Goal: Check status

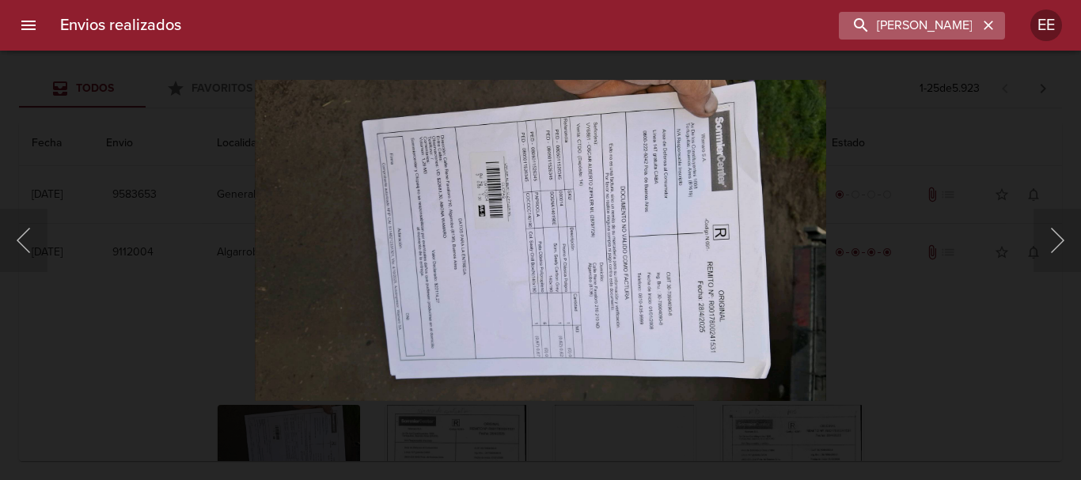
scroll to position [235, 0]
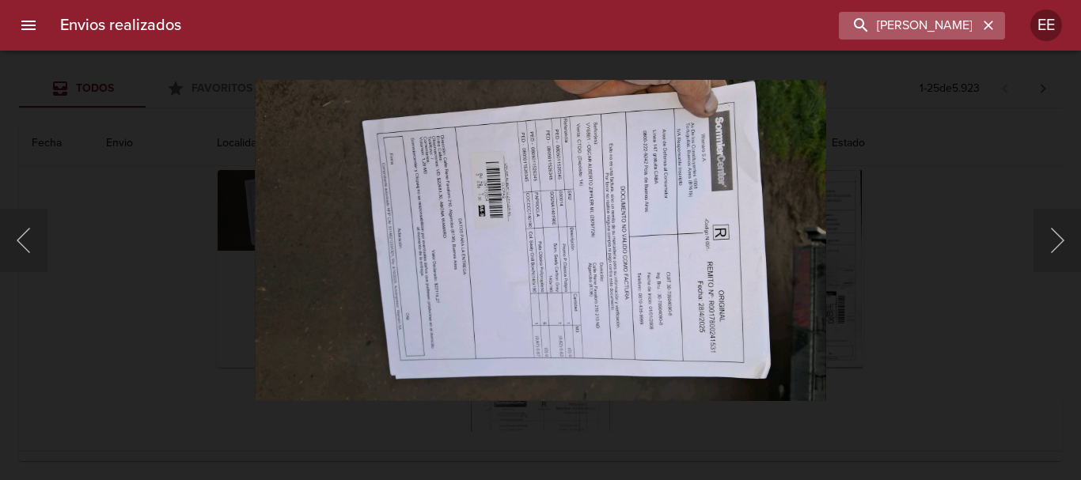
click at [987, 24] on icon "button" at bounding box center [987, 25] width 9 height 9
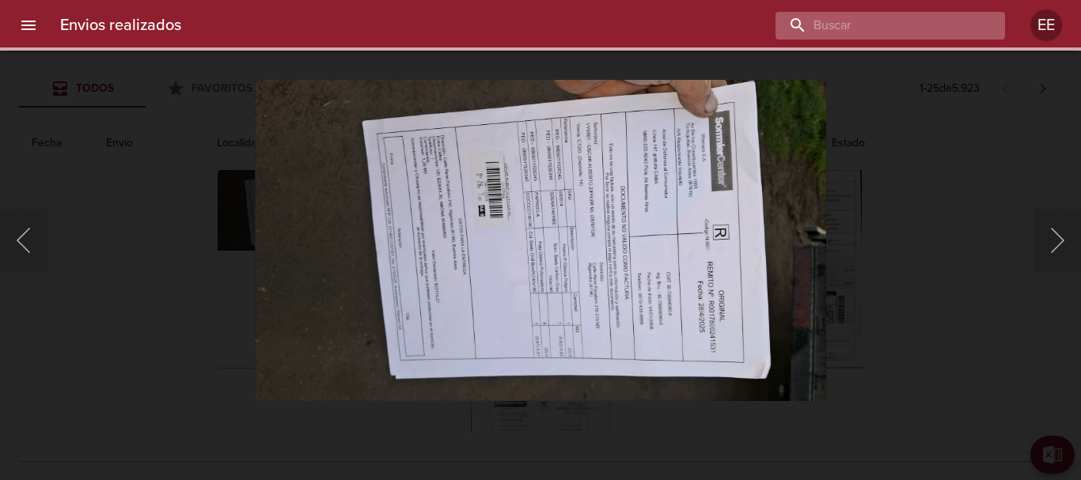
click at [922, 17] on input "buscar" at bounding box center [876, 26] width 203 height 28
paste input "[PERSON_NAME]"
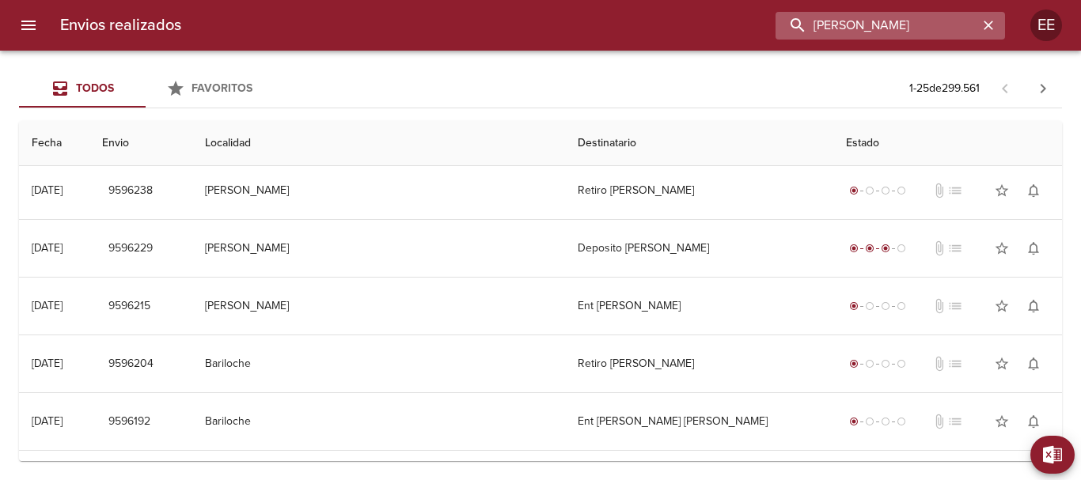
scroll to position [0, 0]
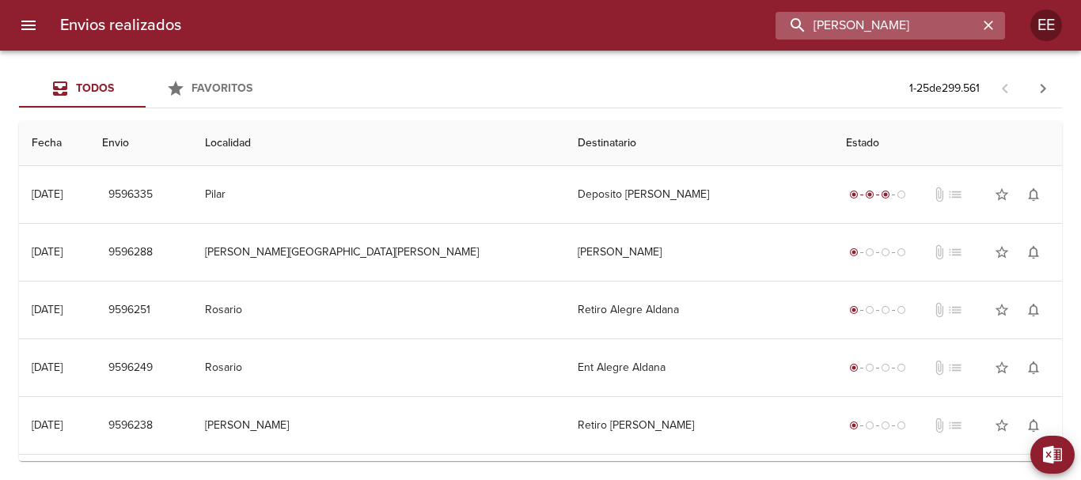
type input "[PERSON_NAME]"
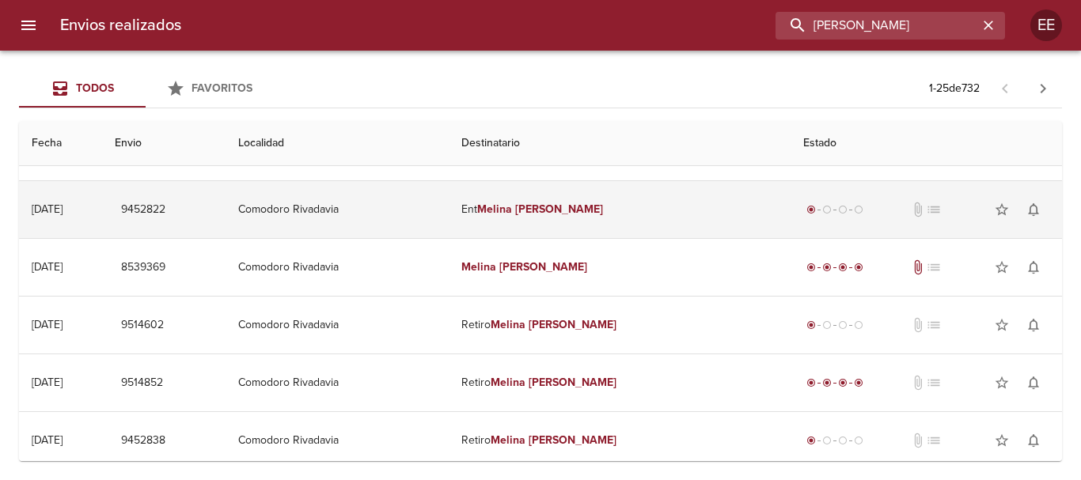
scroll to position [237, 0]
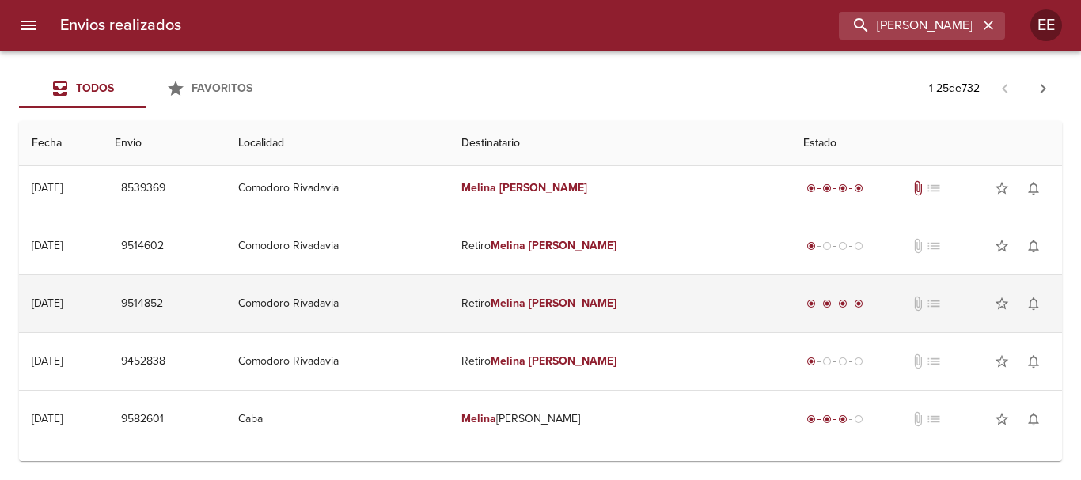
click at [525, 300] on em "Melina" at bounding box center [507, 303] width 35 height 13
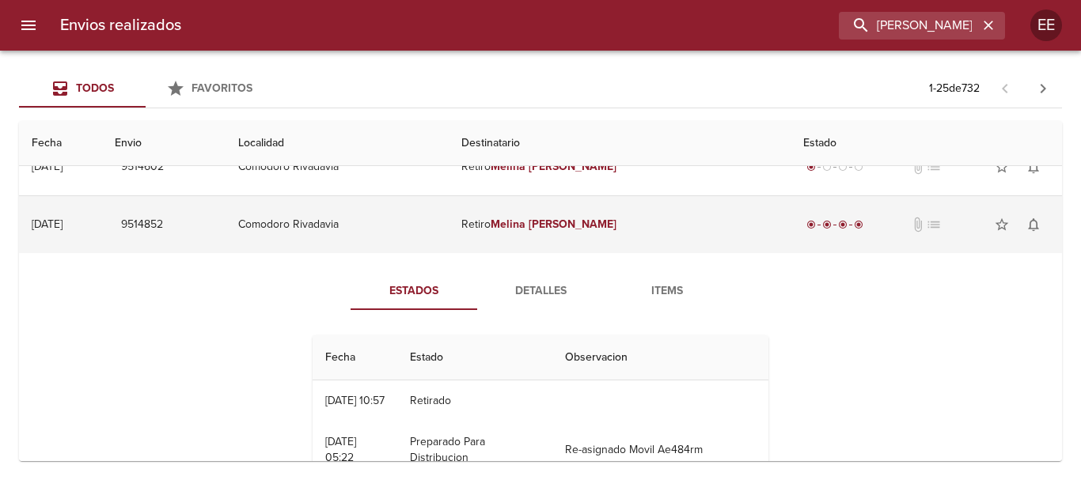
scroll to position [396, 0]
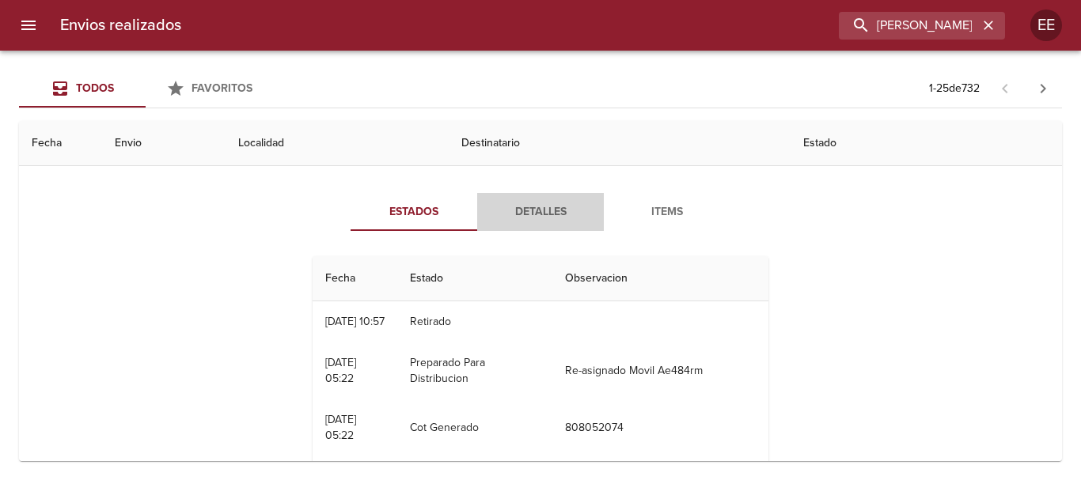
click at [540, 215] on span "Detalles" at bounding box center [540, 213] width 108 height 20
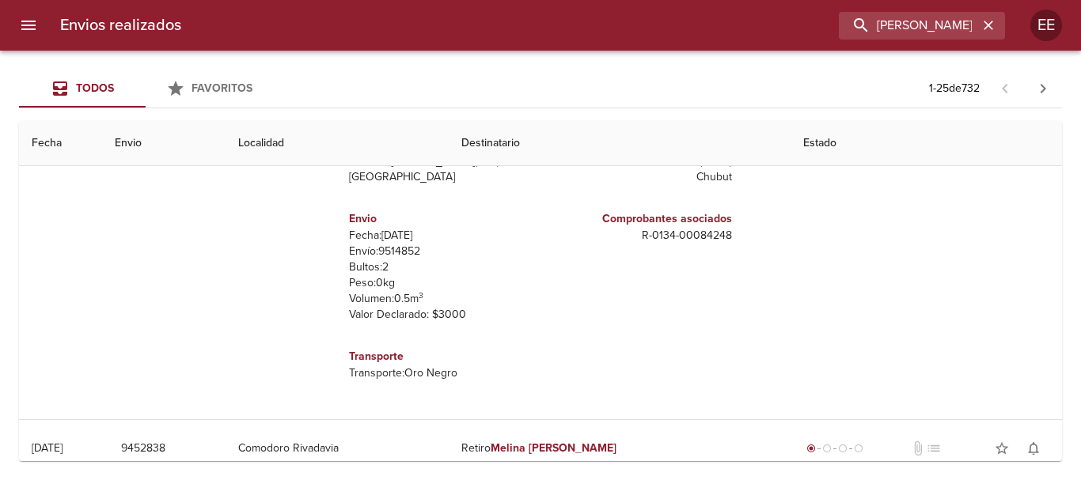
scroll to position [237, 0]
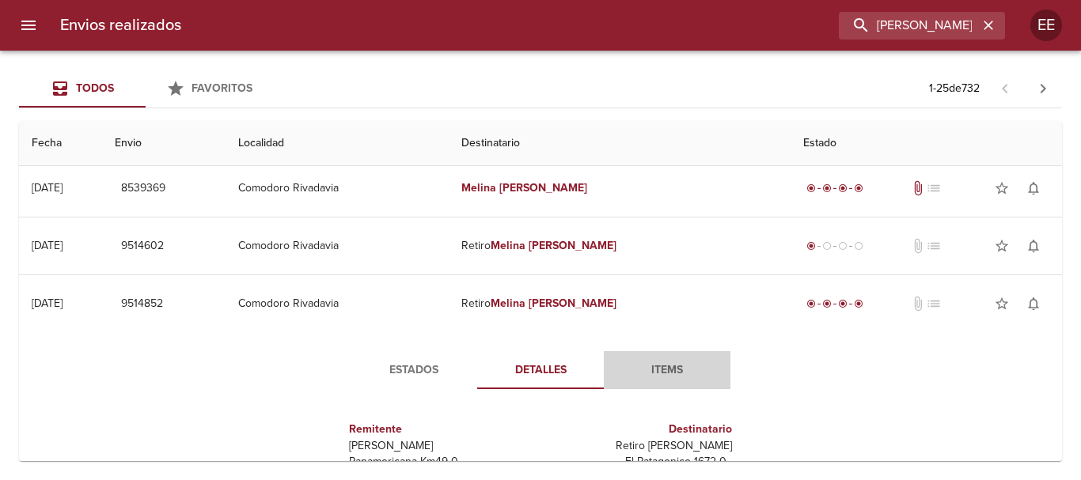
click at [636, 377] on span "Items" at bounding box center [667, 371] width 108 height 20
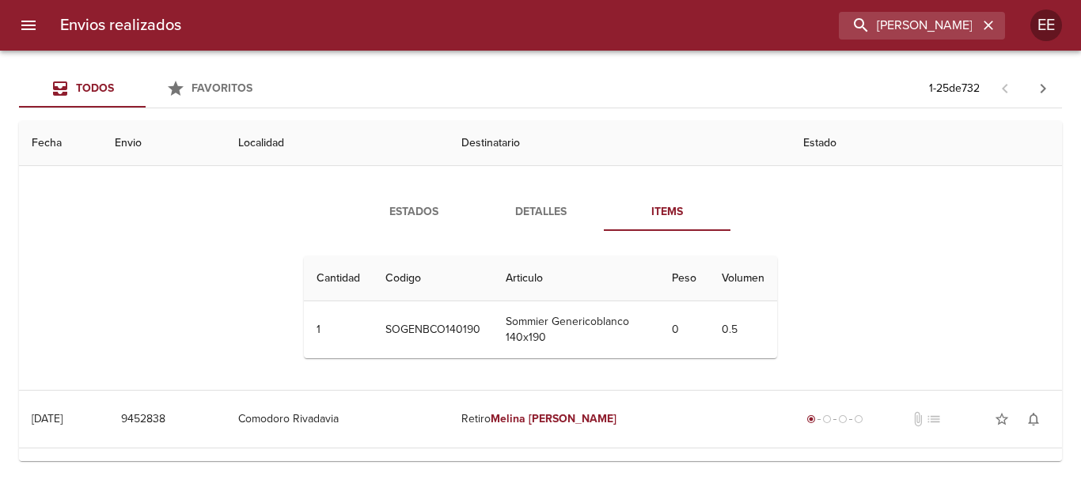
scroll to position [316, 0]
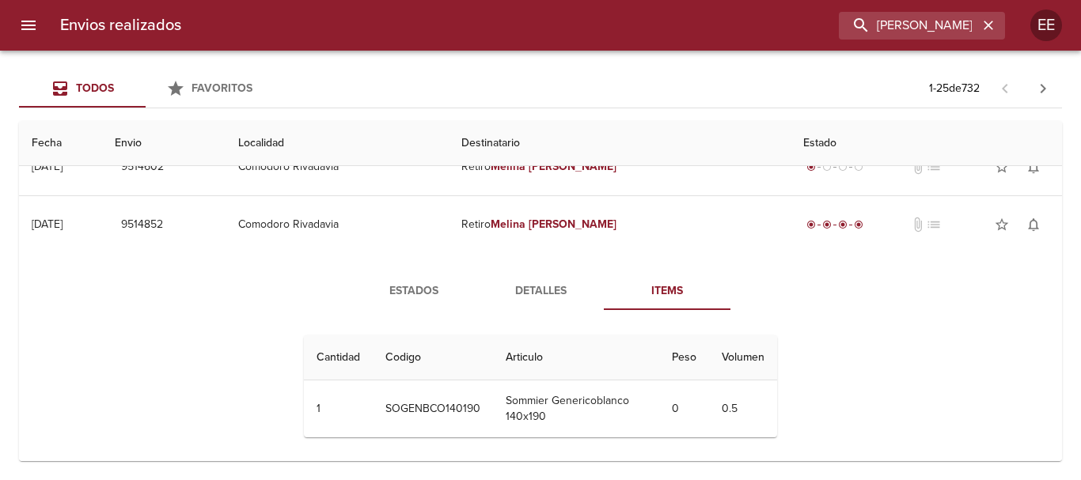
click at [553, 296] on span "Detalles" at bounding box center [540, 292] width 108 height 20
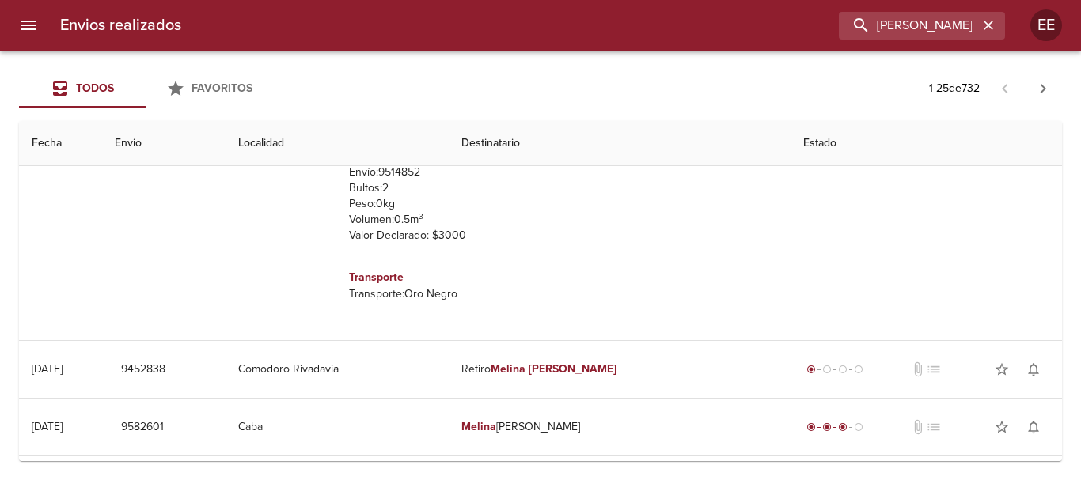
scroll to position [396, 0]
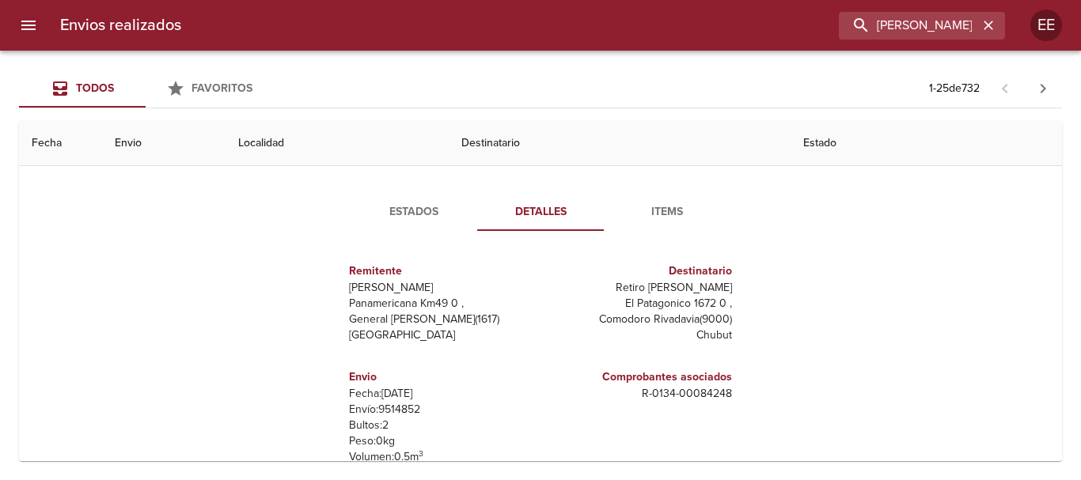
click at [409, 210] on span "Estados" at bounding box center [414, 213] width 108 height 20
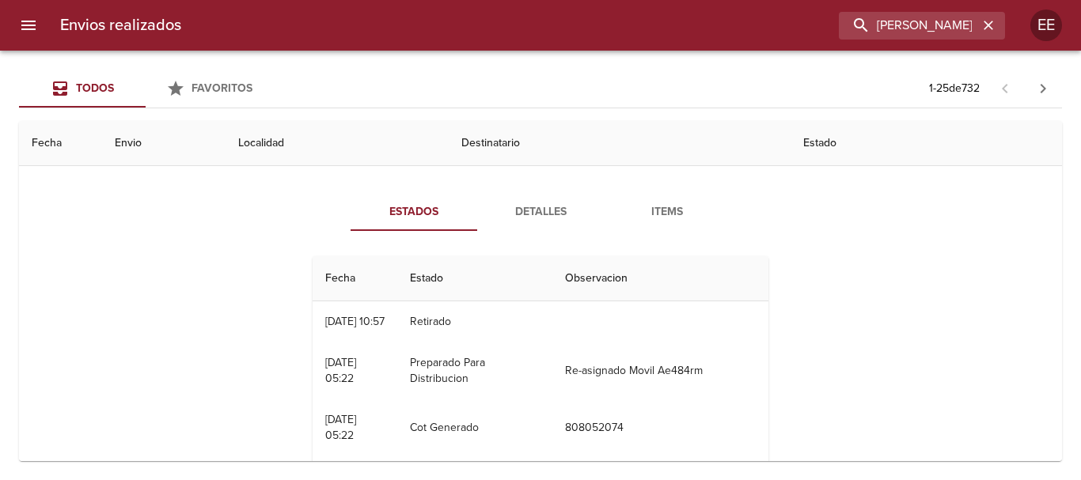
scroll to position [316, 0]
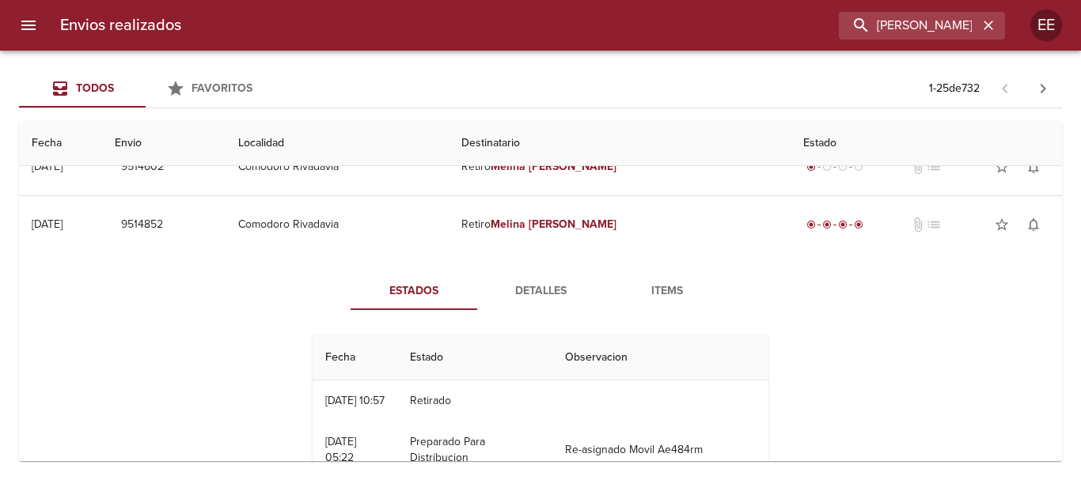
click at [553, 286] on span "Detalles" at bounding box center [540, 292] width 108 height 20
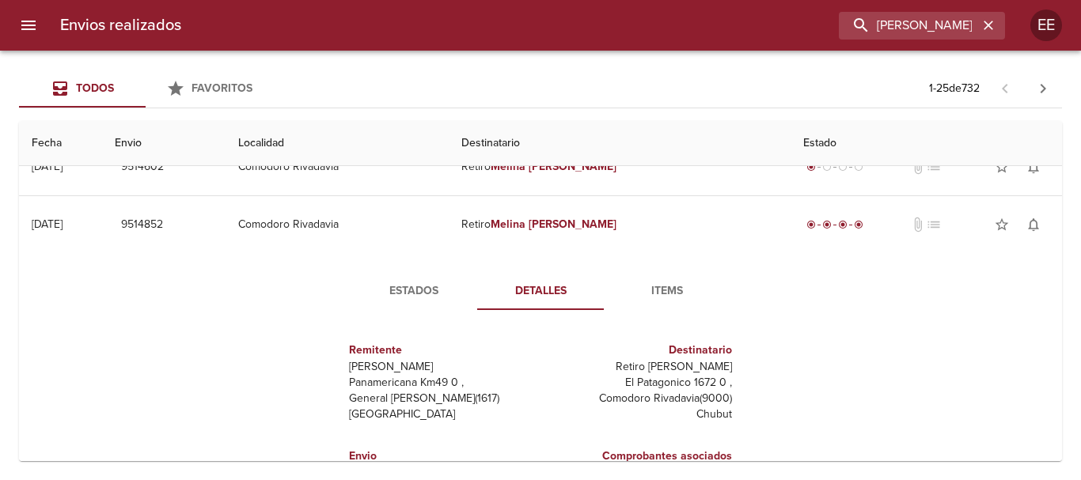
click at [661, 295] on span "Items" at bounding box center [667, 292] width 108 height 20
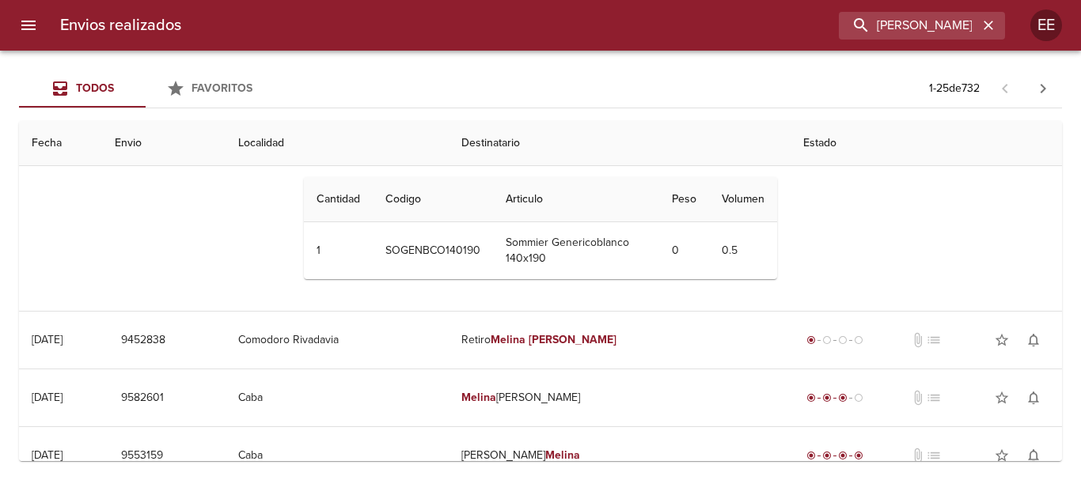
scroll to position [237, 0]
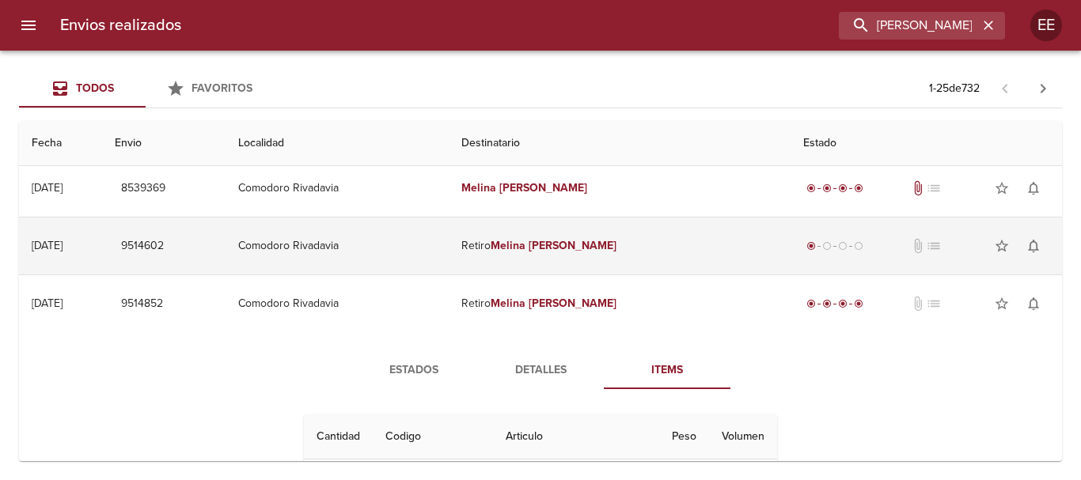
click at [566, 242] on em "[PERSON_NAME]" at bounding box center [572, 245] width 88 height 13
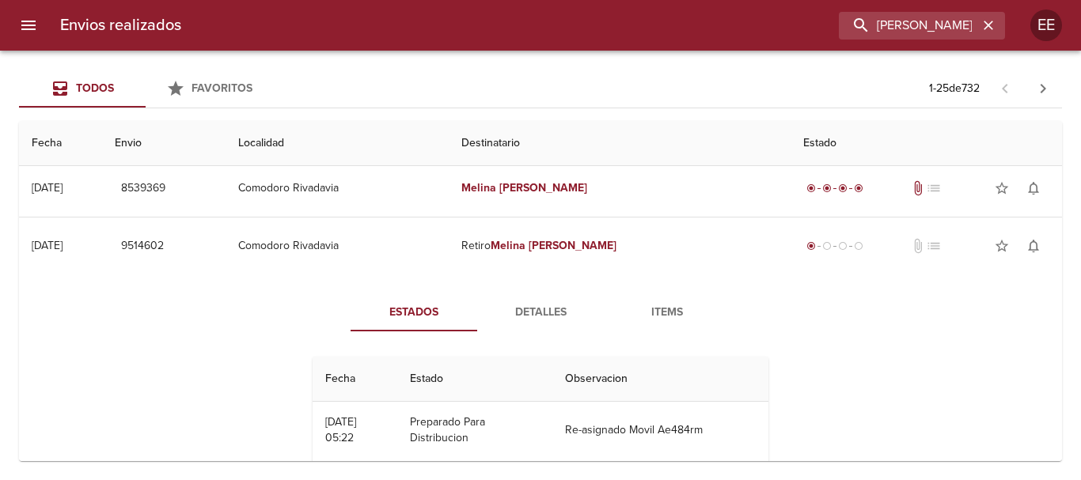
click at [533, 317] on span "Detalles" at bounding box center [540, 313] width 108 height 20
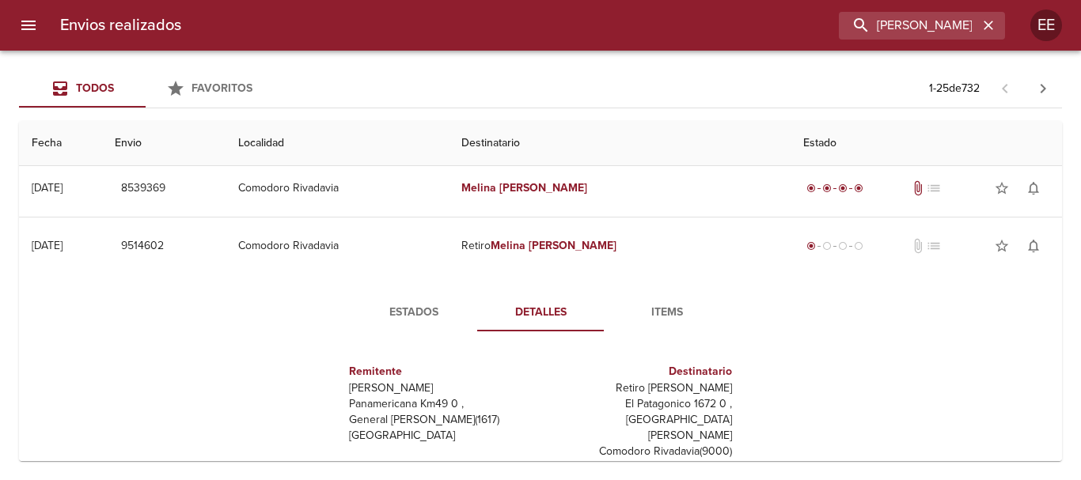
click at [652, 315] on span "Items" at bounding box center [667, 313] width 108 height 20
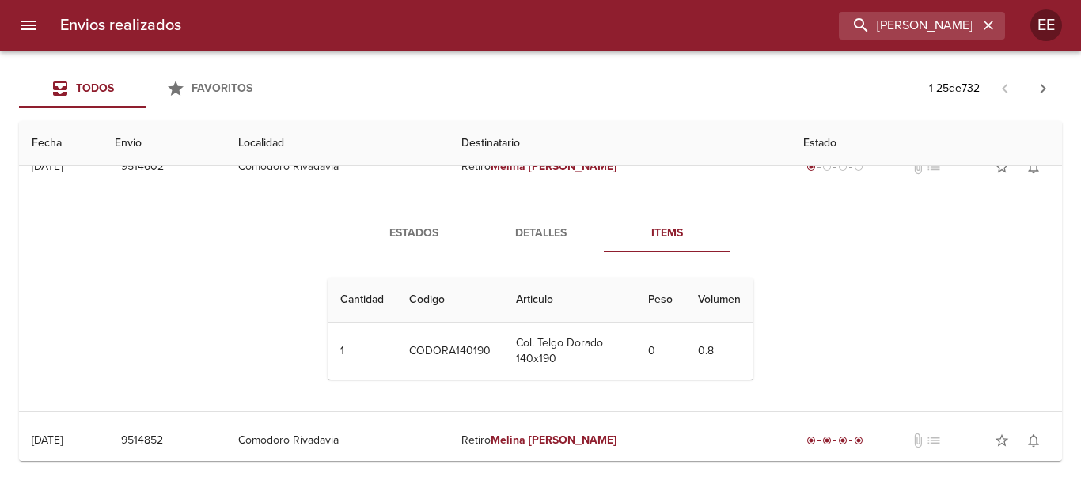
scroll to position [158, 0]
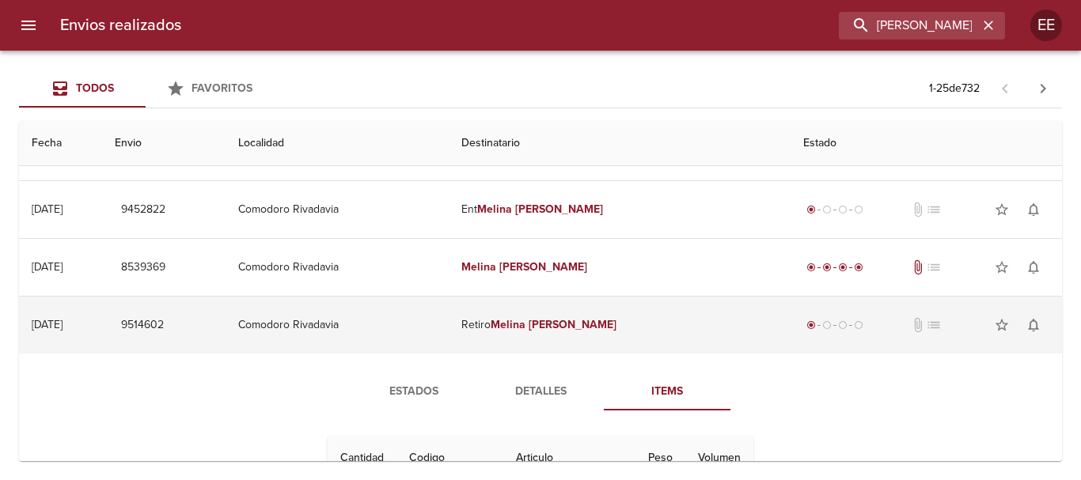
click at [550, 314] on td "Retiro [PERSON_NAME]" at bounding box center [620, 325] width 342 height 57
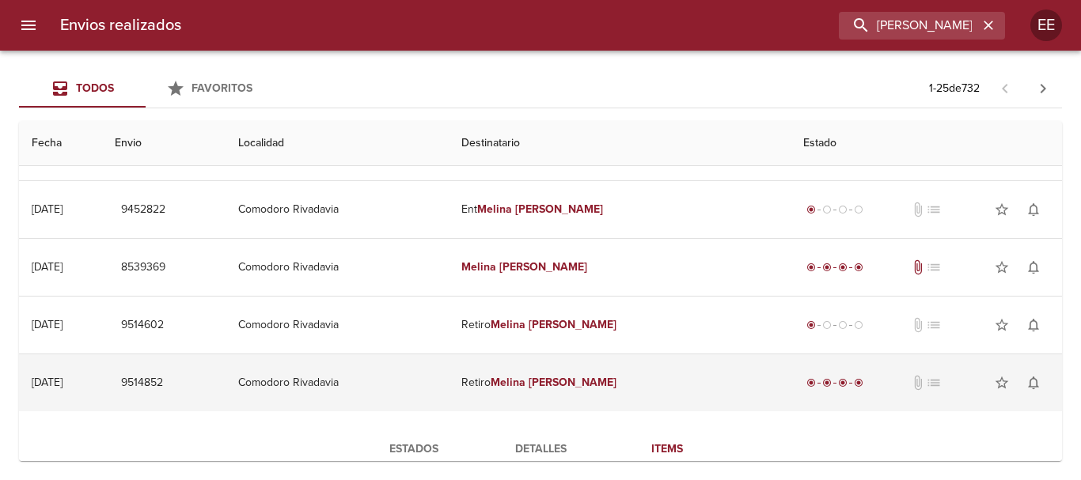
scroll to position [0, 0]
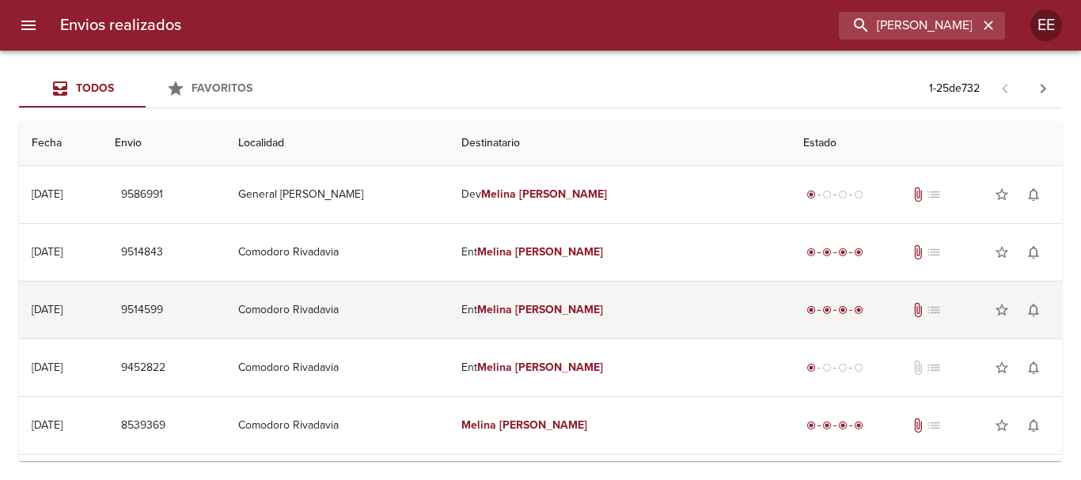
click at [512, 315] on em "Melina" at bounding box center [494, 309] width 35 height 13
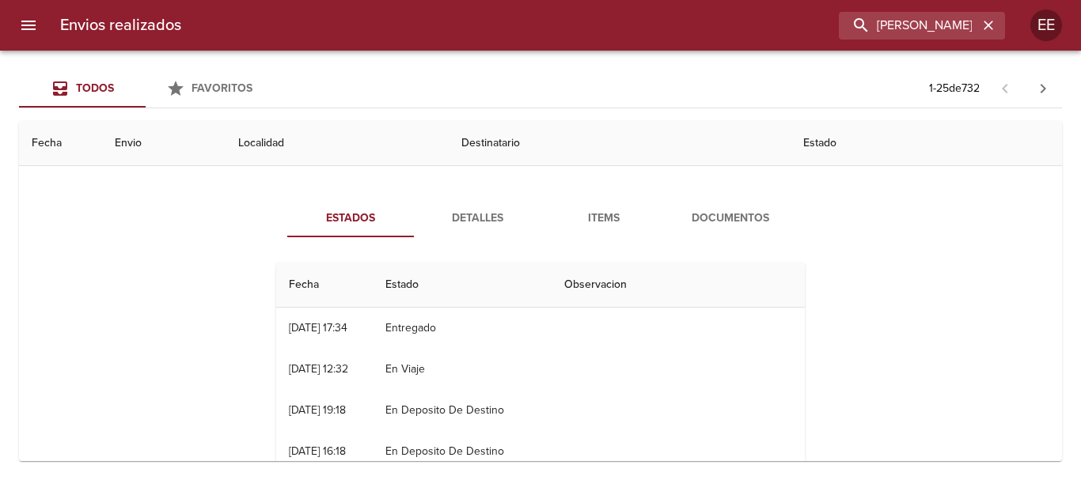
scroll to position [79, 0]
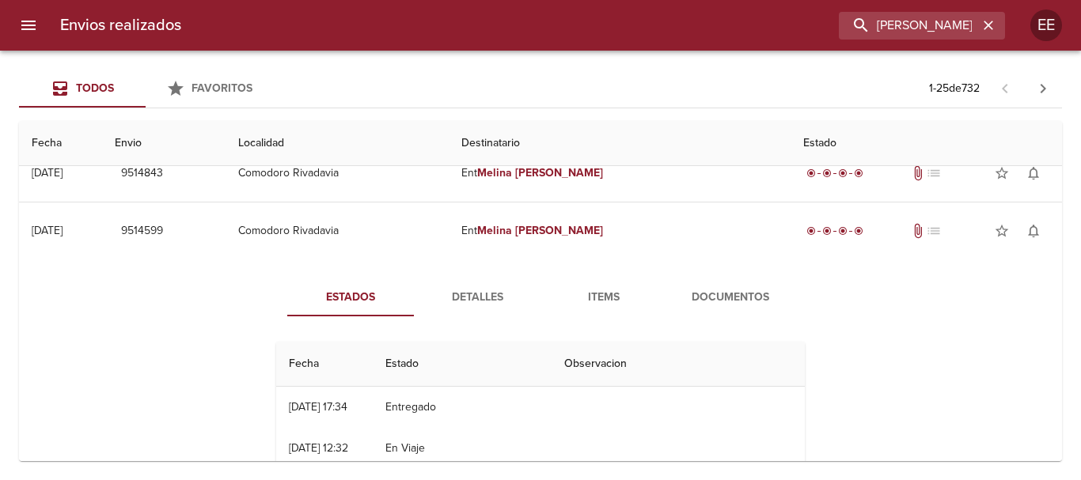
click at [471, 305] on span "Detalles" at bounding box center [477, 298] width 108 height 20
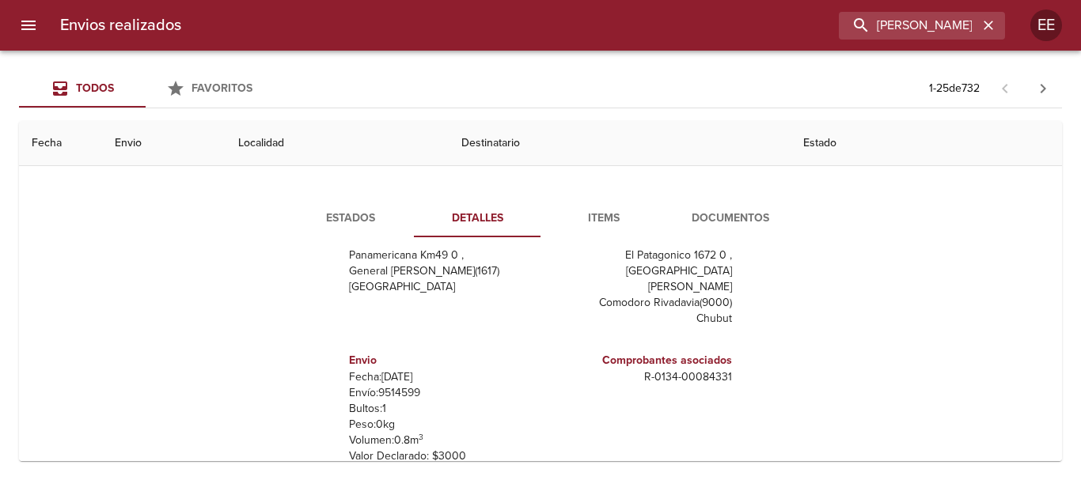
scroll to position [0, 0]
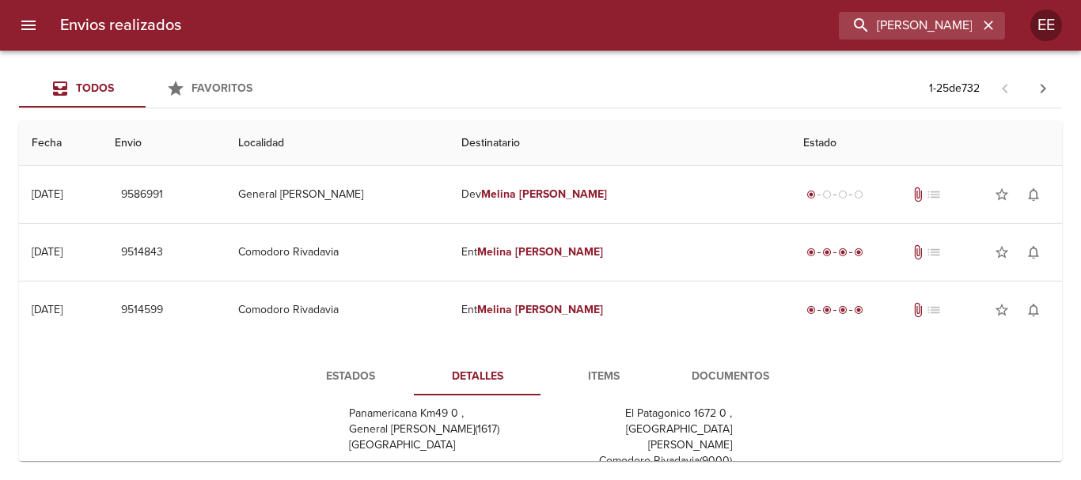
click at [618, 374] on span "Items" at bounding box center [604, 377] width 108 height 20
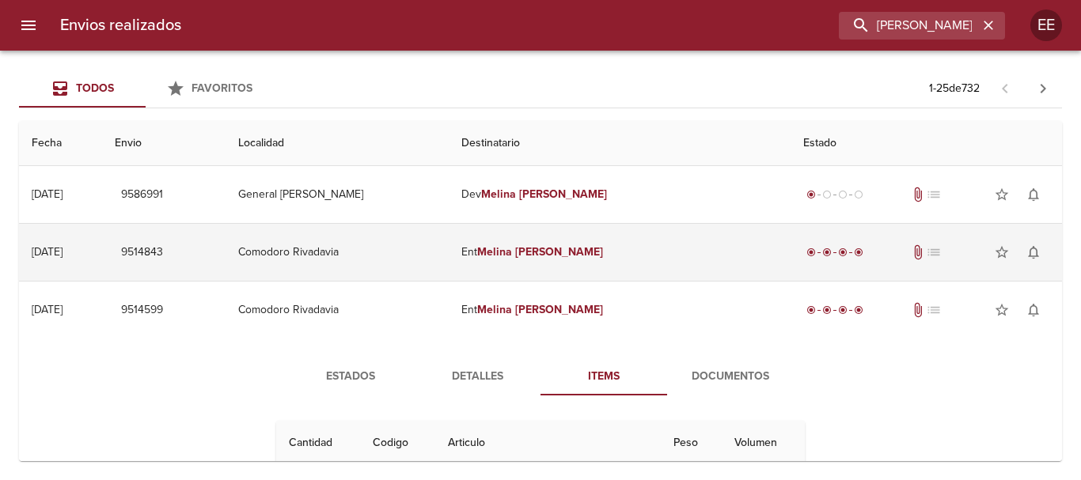
click at [512, 249] on em "Melina" at bounding box center [494, 251] width 35 height 13
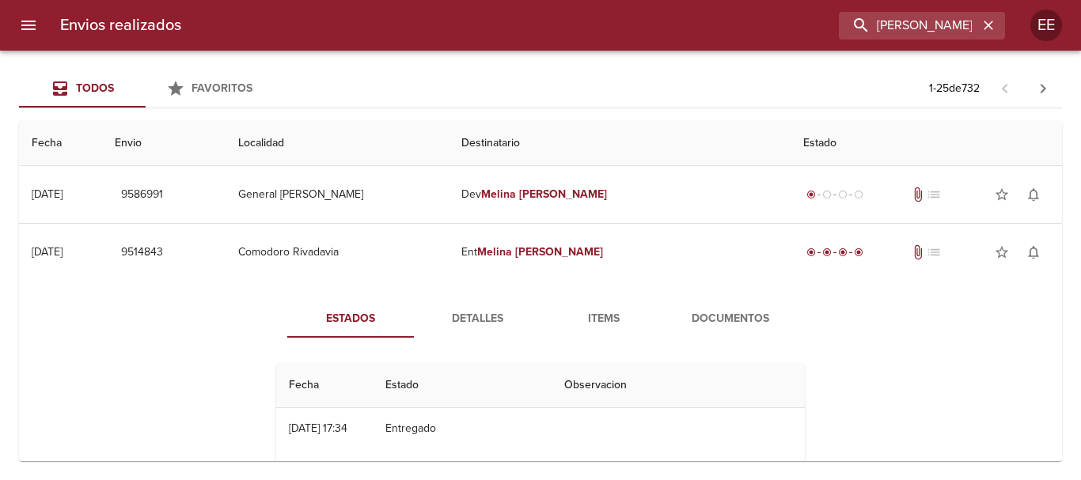
click at [504, 295] on div "Estados Detalles Items Documentos Fecha Estado Observacion 27/08 [DATE] 17:34 E…" at bounding box center [540, 483] width 1017 height 405
click at [490, 320] on span "Detalles" at bounding box center [477, 319] width 108 height 20
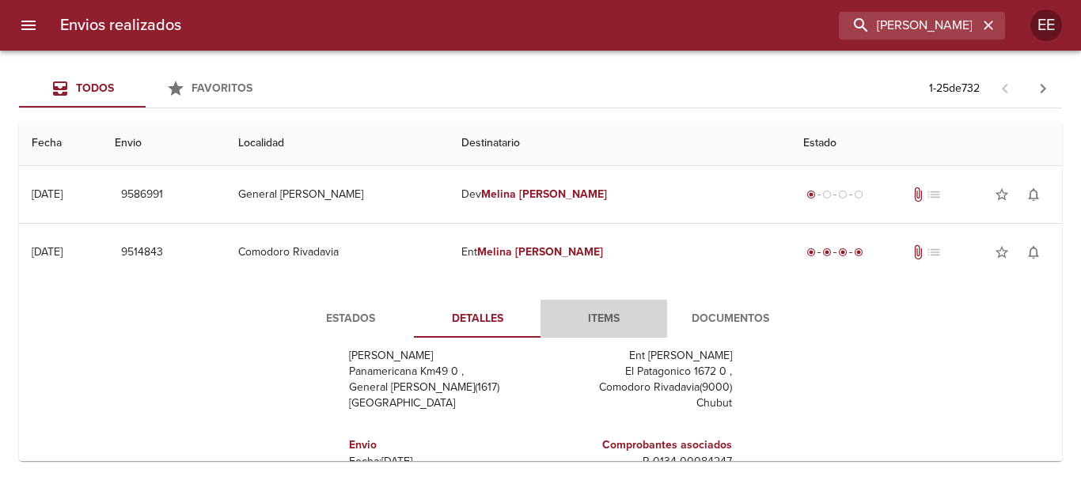
click at [608, 325] on span "Items" at bounding box center [604, 319] width 108 height 20
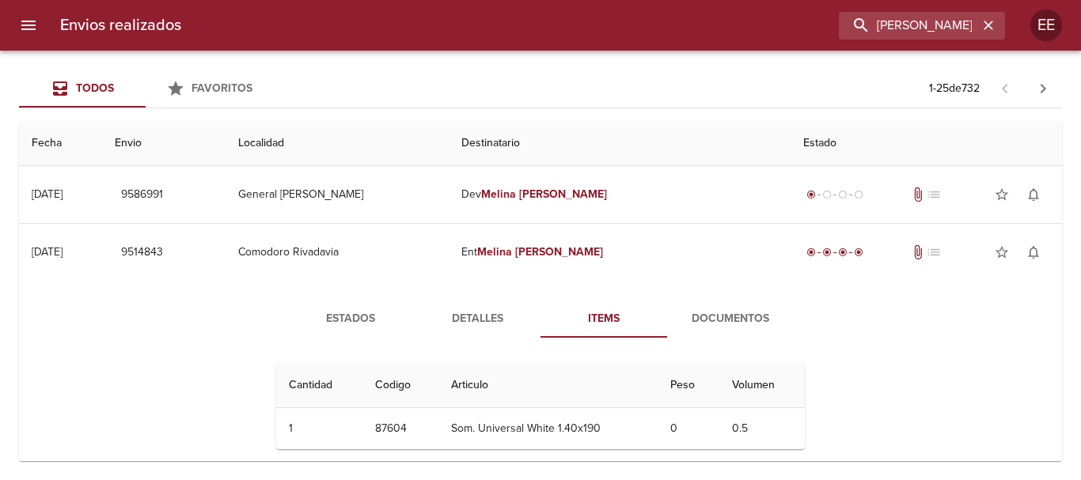
click at [696, 324] on span "Documentos" at bounding box center [730, 319] width 108 height 20
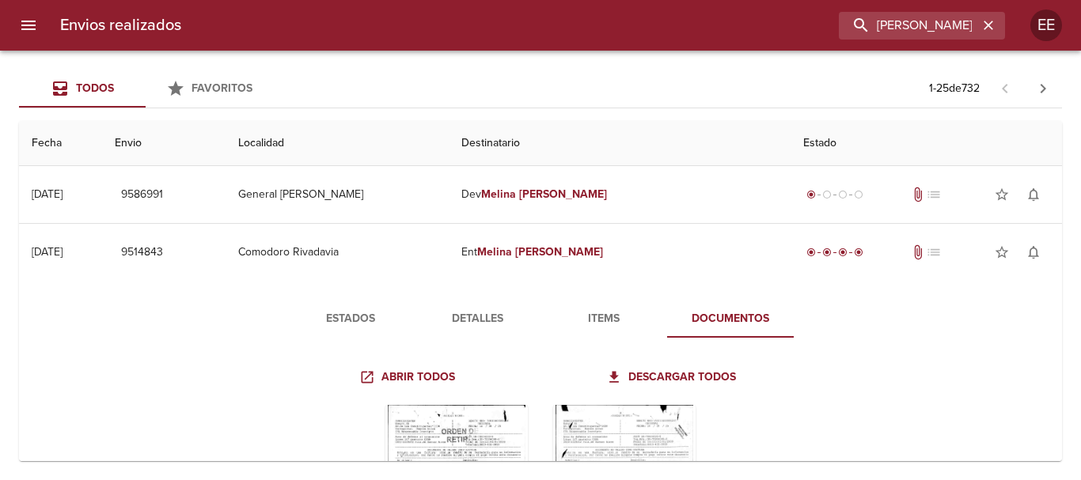
scroll to position [158, 0]
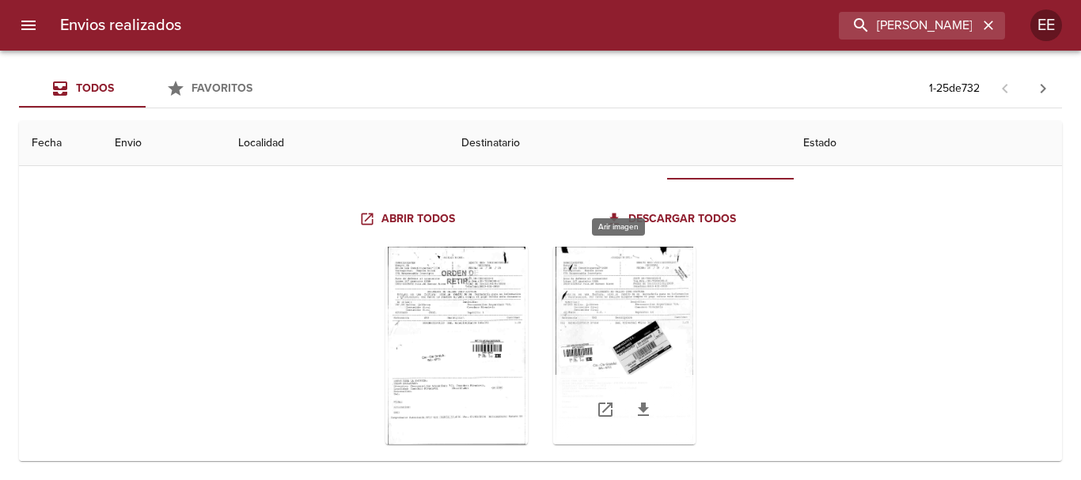
click at [634, 322] on div "Tabla de envíos del cliente" at bounding box center [624, 346] width 142 height 198
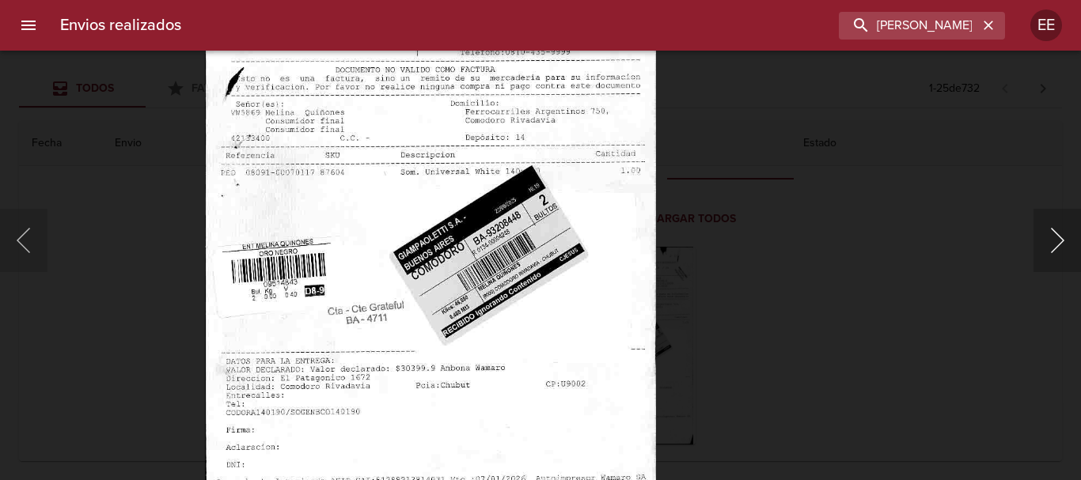
click at [1048, 245] on button "Siguiente" at bounding box center [1056, 240] width 47 height 63
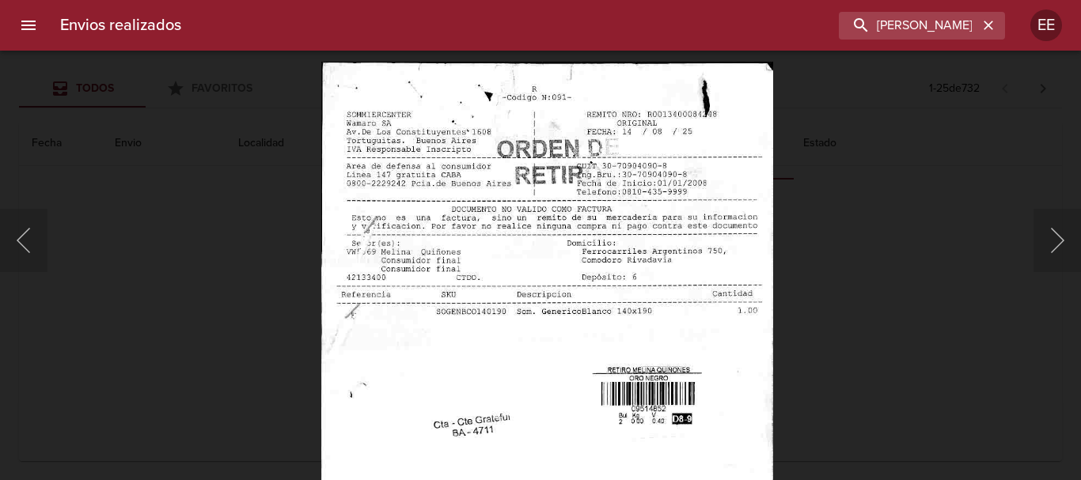
click at [490, 335] on img "Lightbox" at bounding box center [546, 385] width 451 height 647
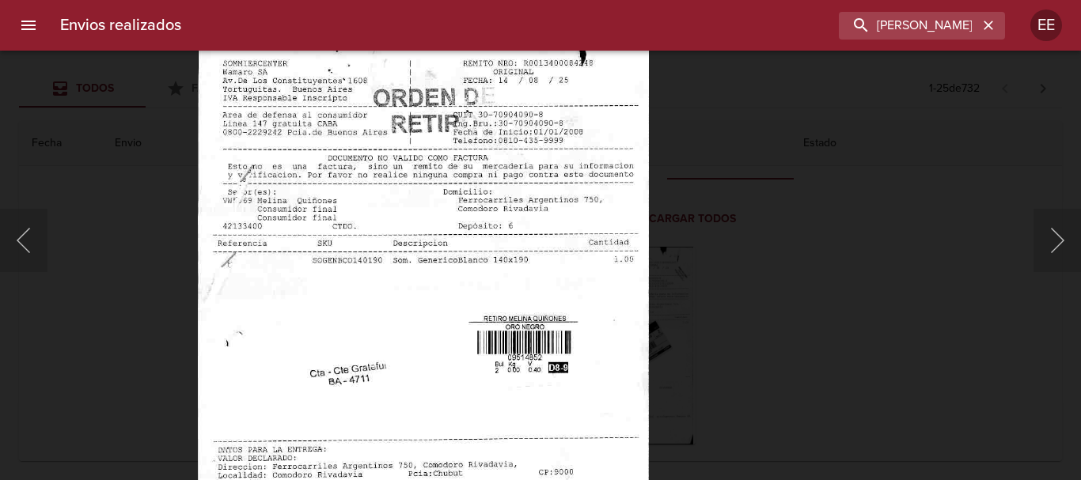
click at [611, 422] on img "Lightbox" at bounding box center [423, 333] width 451 height 647
